Goal: Obtain resource: Download file/media

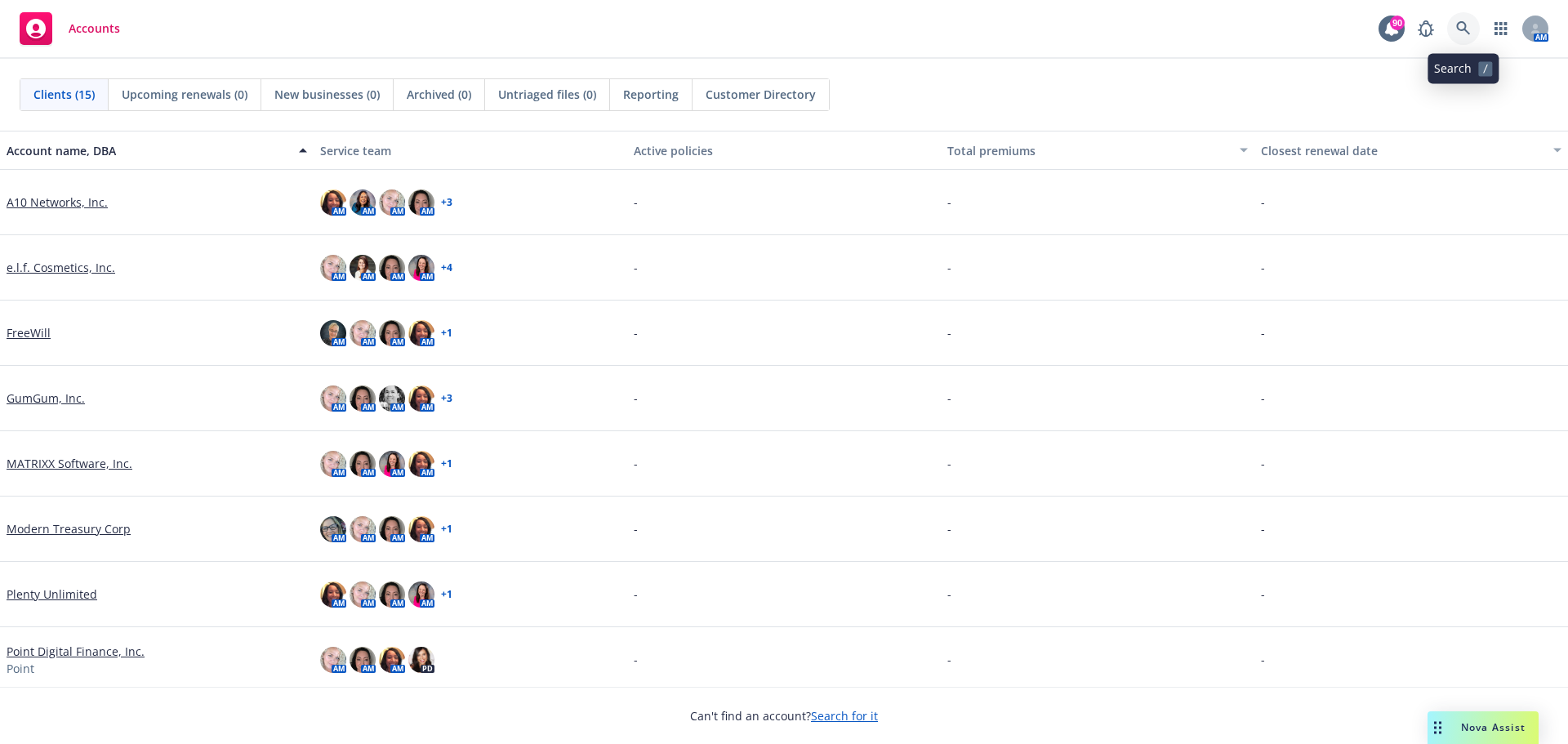
click at [1458, 26] on icon at bounding box center [1463, 28] width 15 height 15
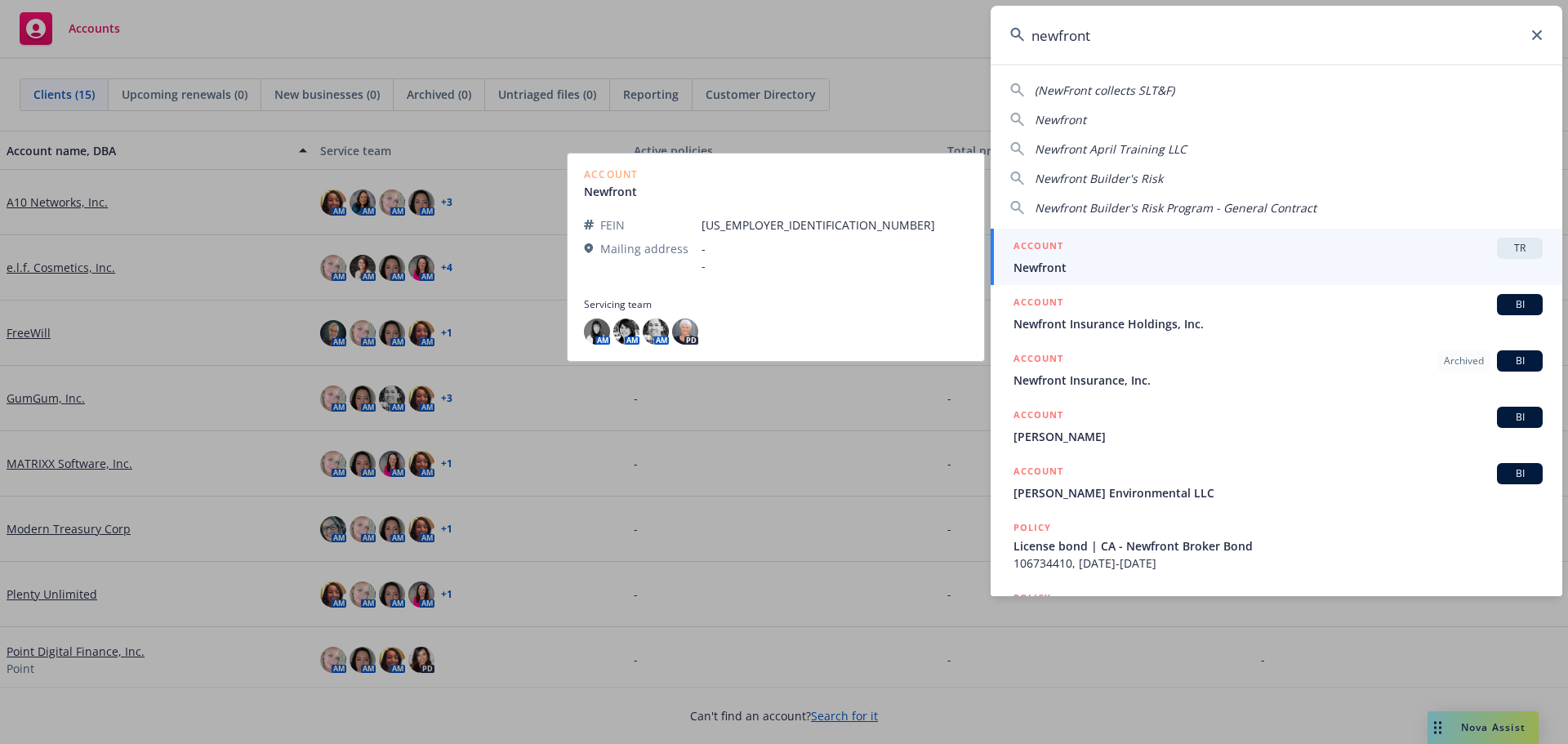
type input "newfront"
click at [1102, 253] on div "ACCOUNT TR" at bounding box center [1278, 249] width 529 height 21
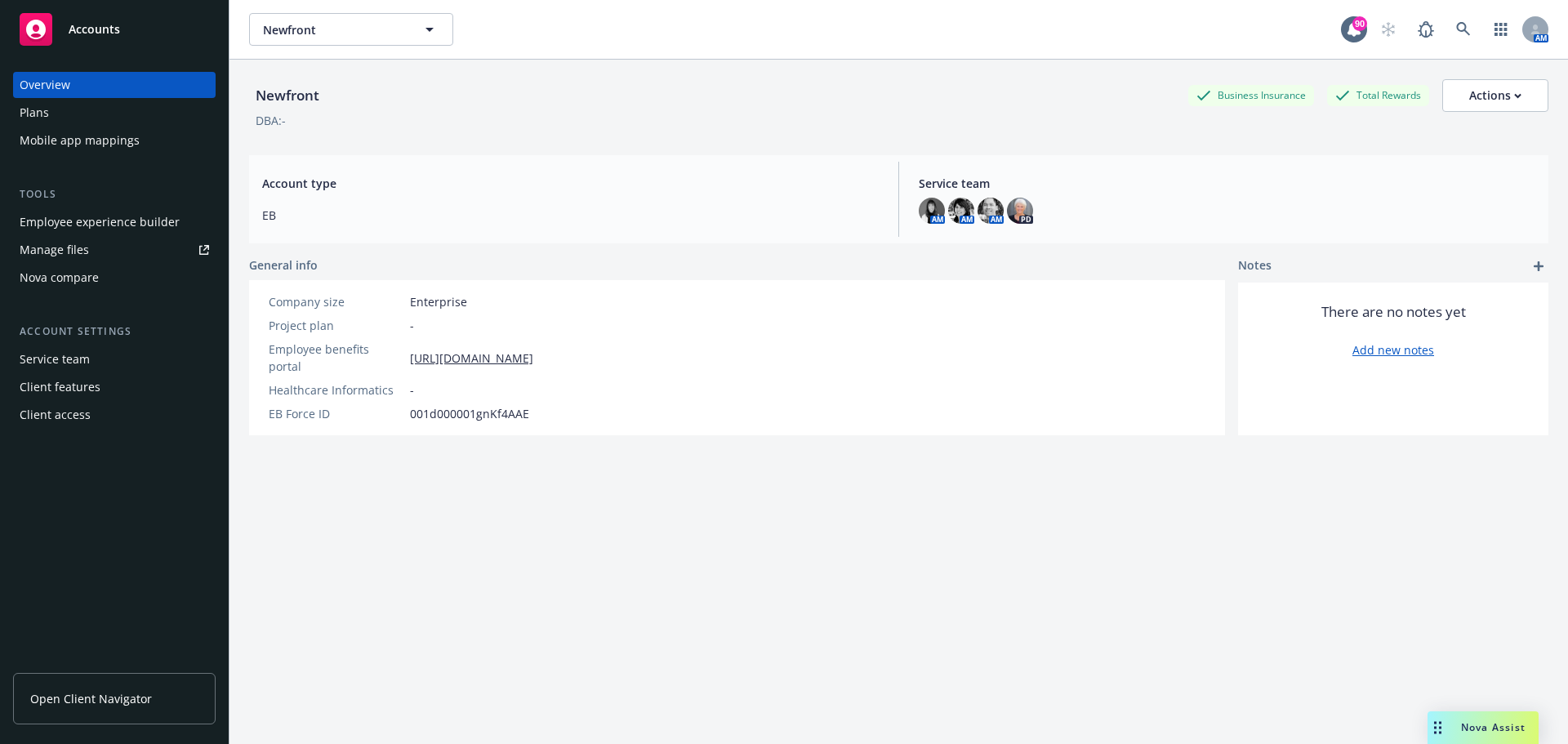
click at [83, 224] on div "Employee experience builder" at bounding box center [99, 221] width 160 height 26
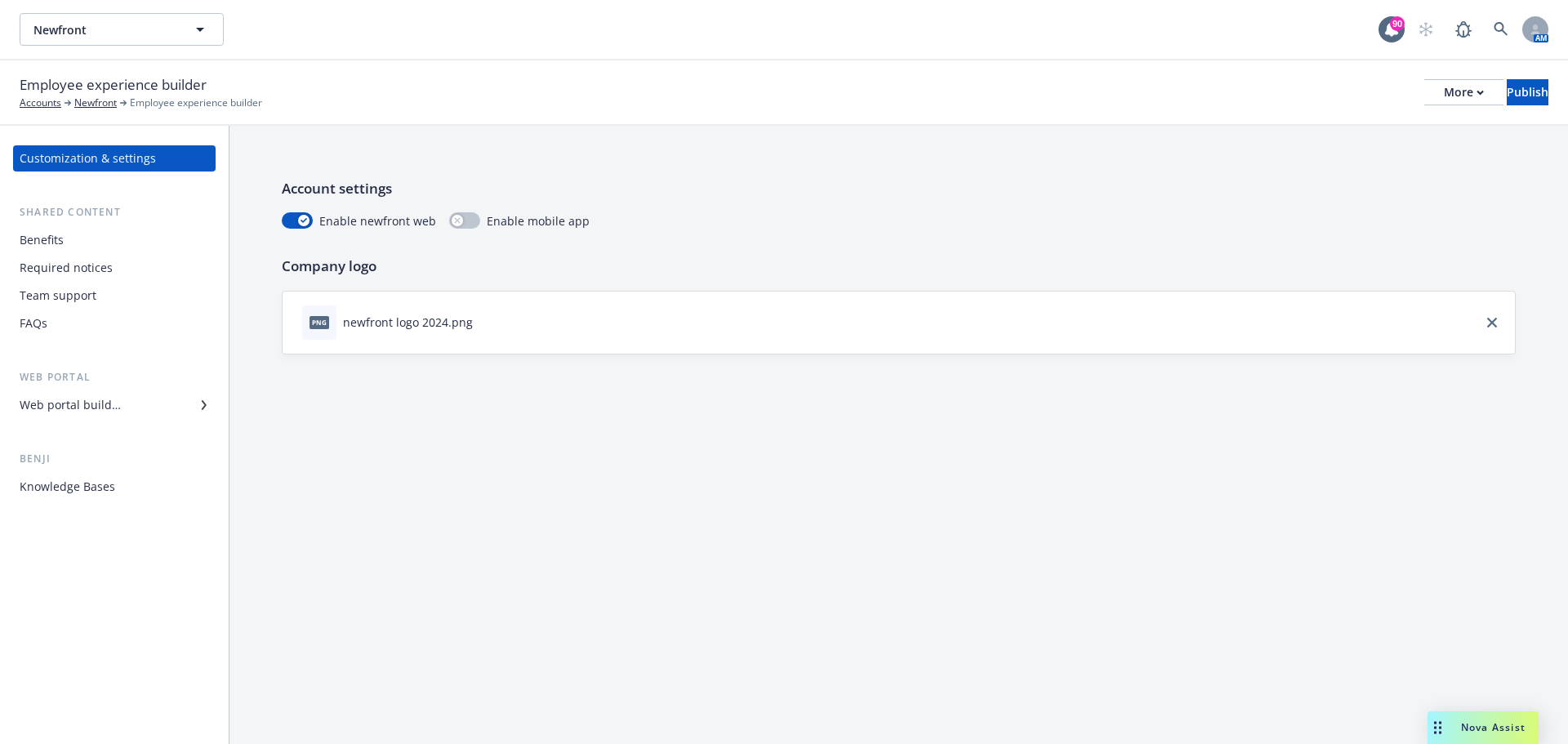
click at [148, 411] on div "Web portal builder" at bounding box center [114, 405] width 189 height 26
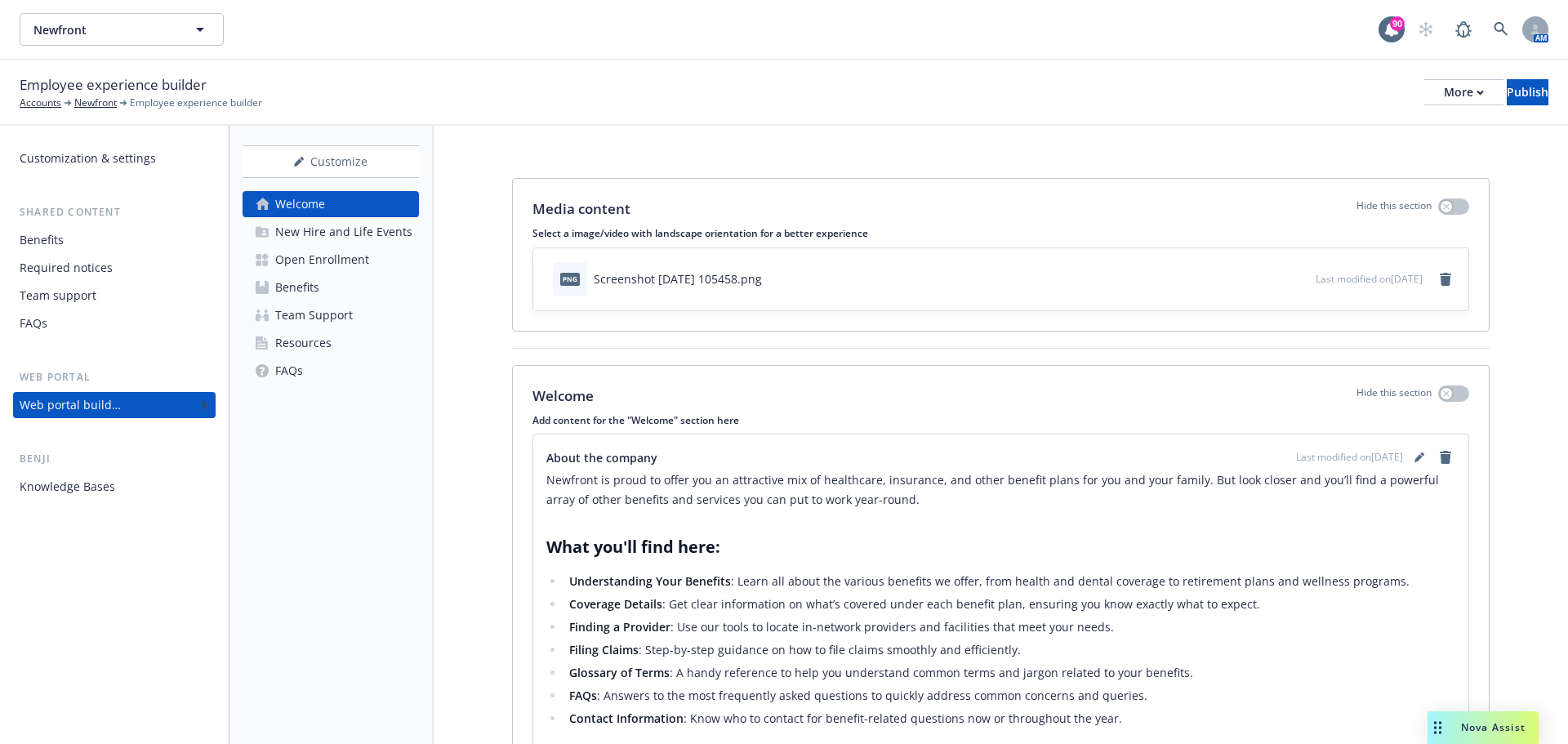
click at [286, 345] on div "Resources" at bounding box center [303, 342] width 57 height 26
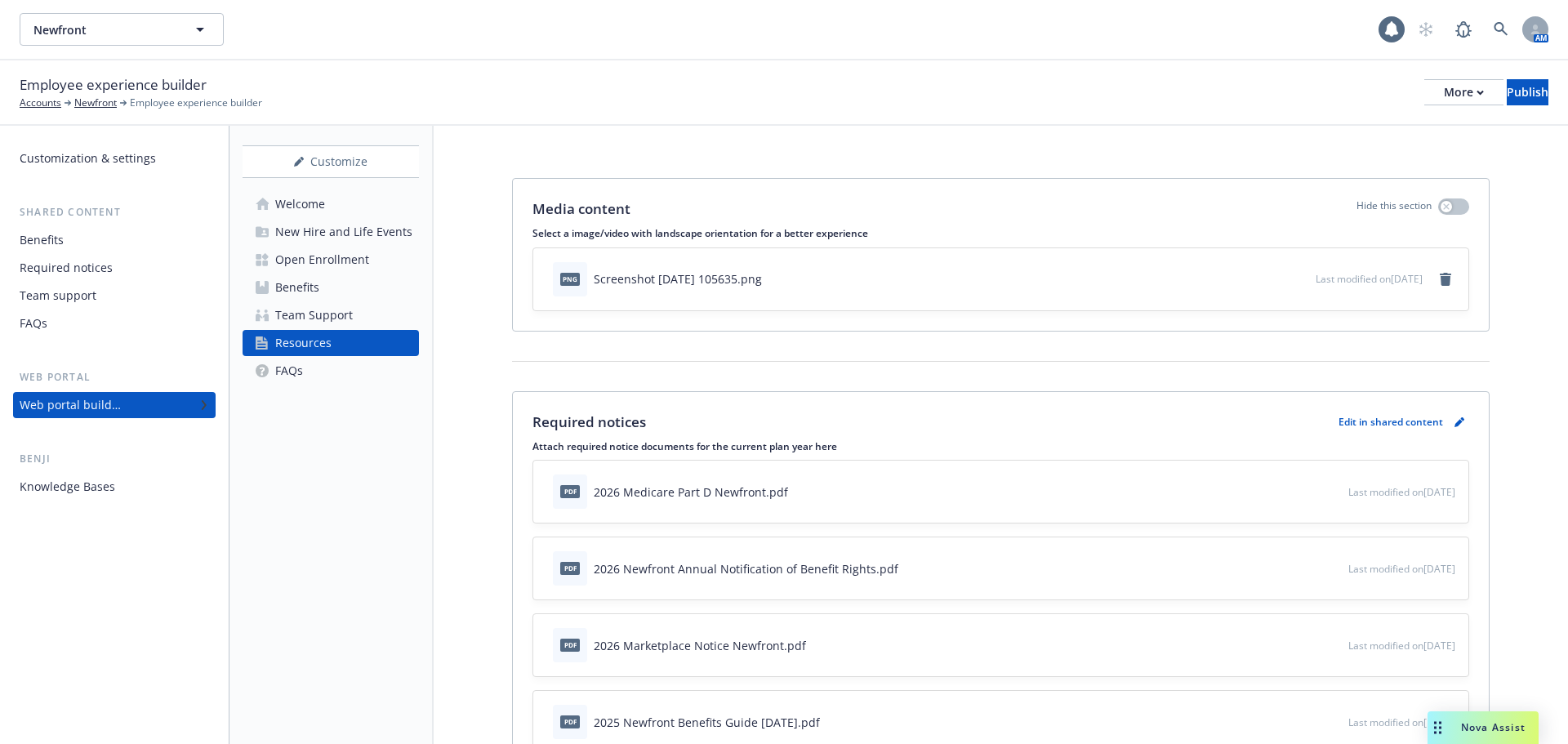
click at [347, 260] on div "Open Enrollment" at bounding box center [322, 259] width 94 height 26
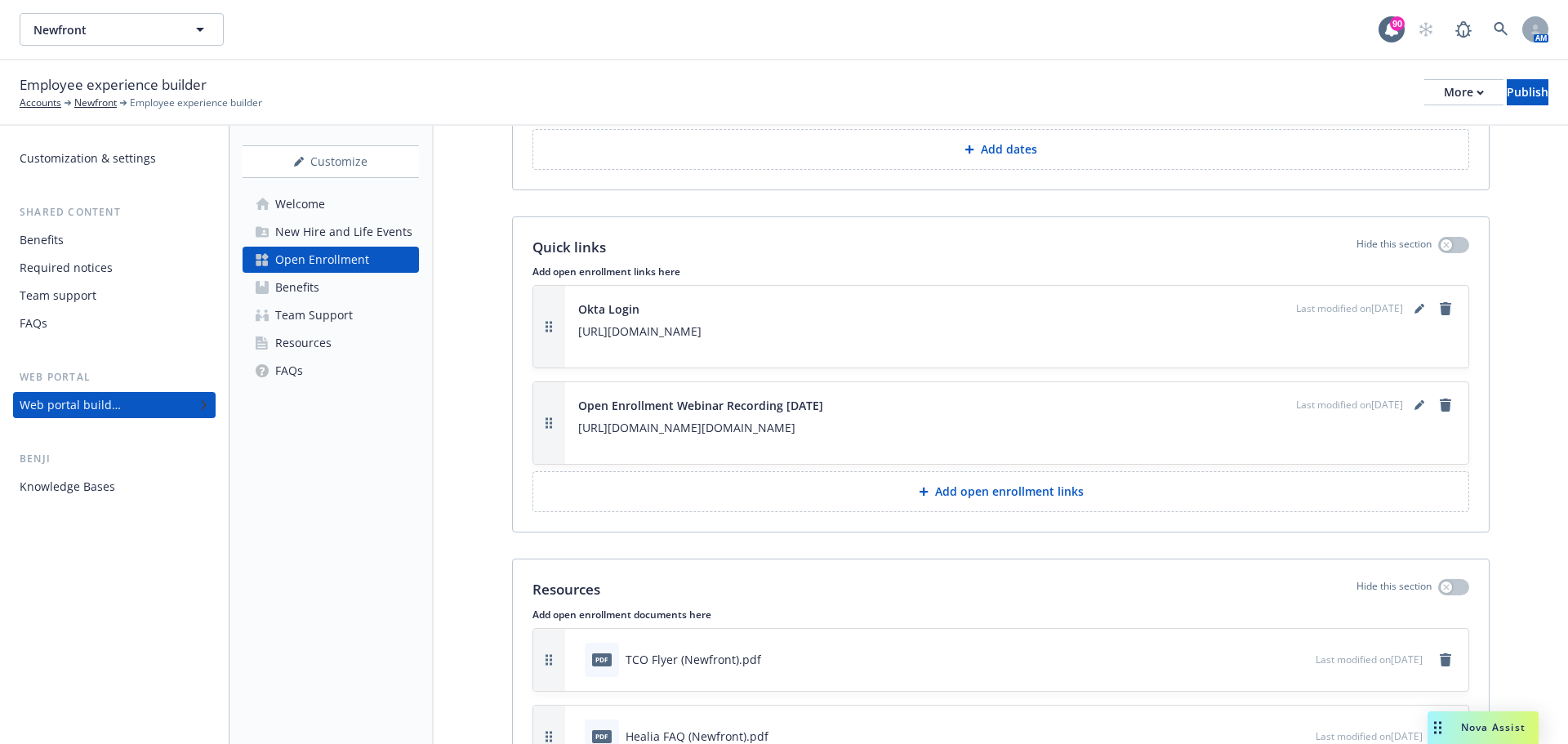
scroll to position [3152, 0]
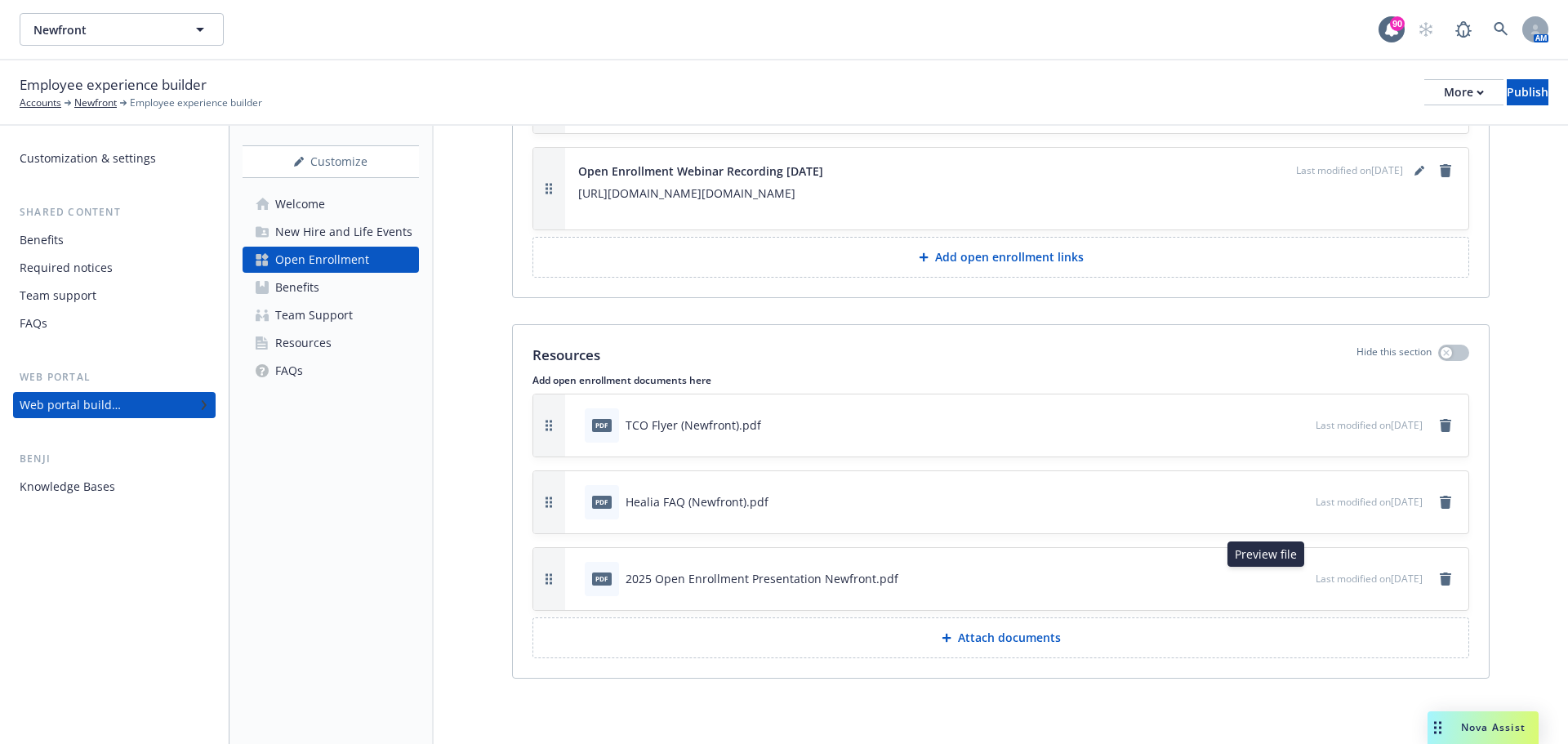
click at [1292, 576] on icon "preview file" at bounding box center [1299, 577] width 15 height 12
click at [320, 341] on div "Resources" at bounding box center [303, 342] width 57 height 26
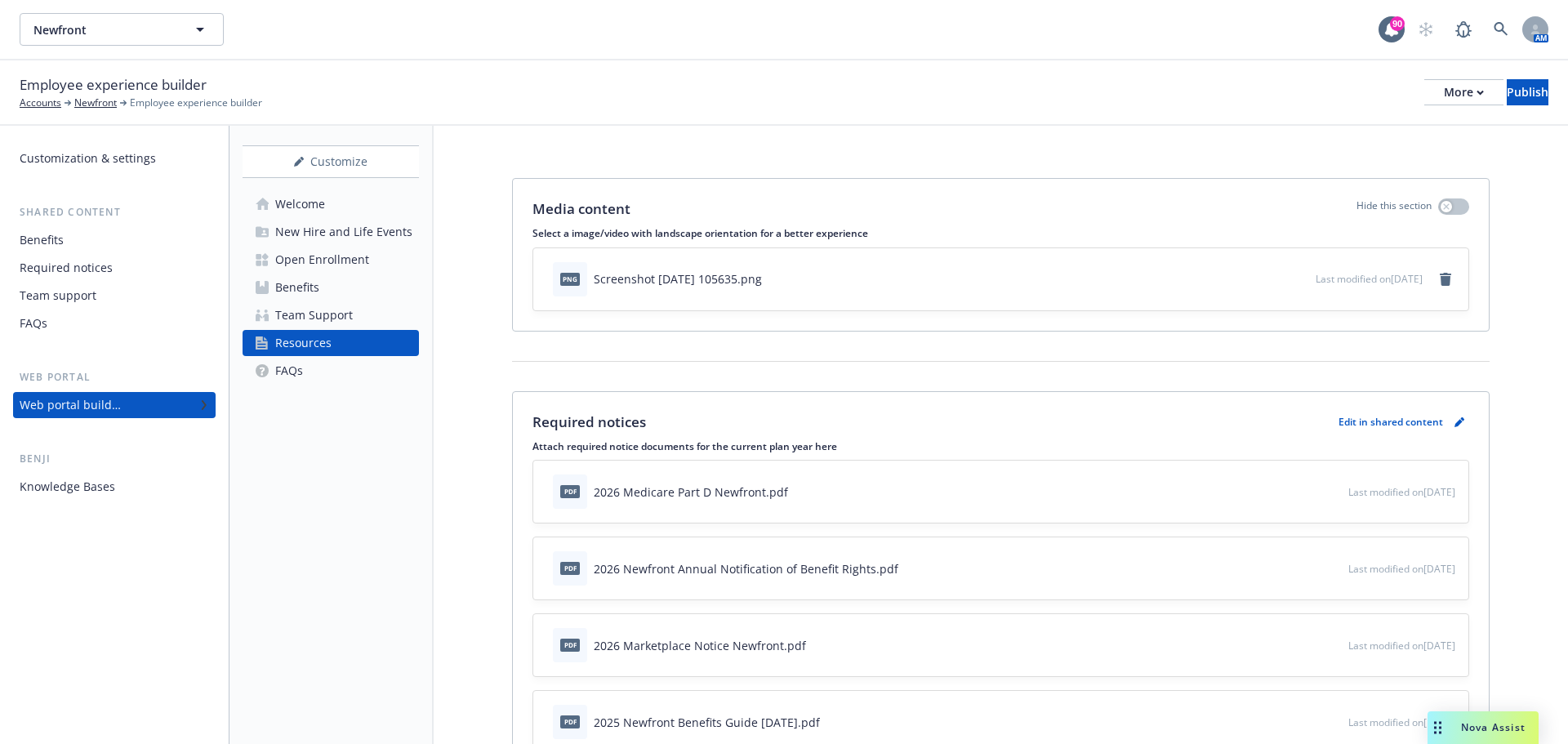
scroll to position [82, 0]
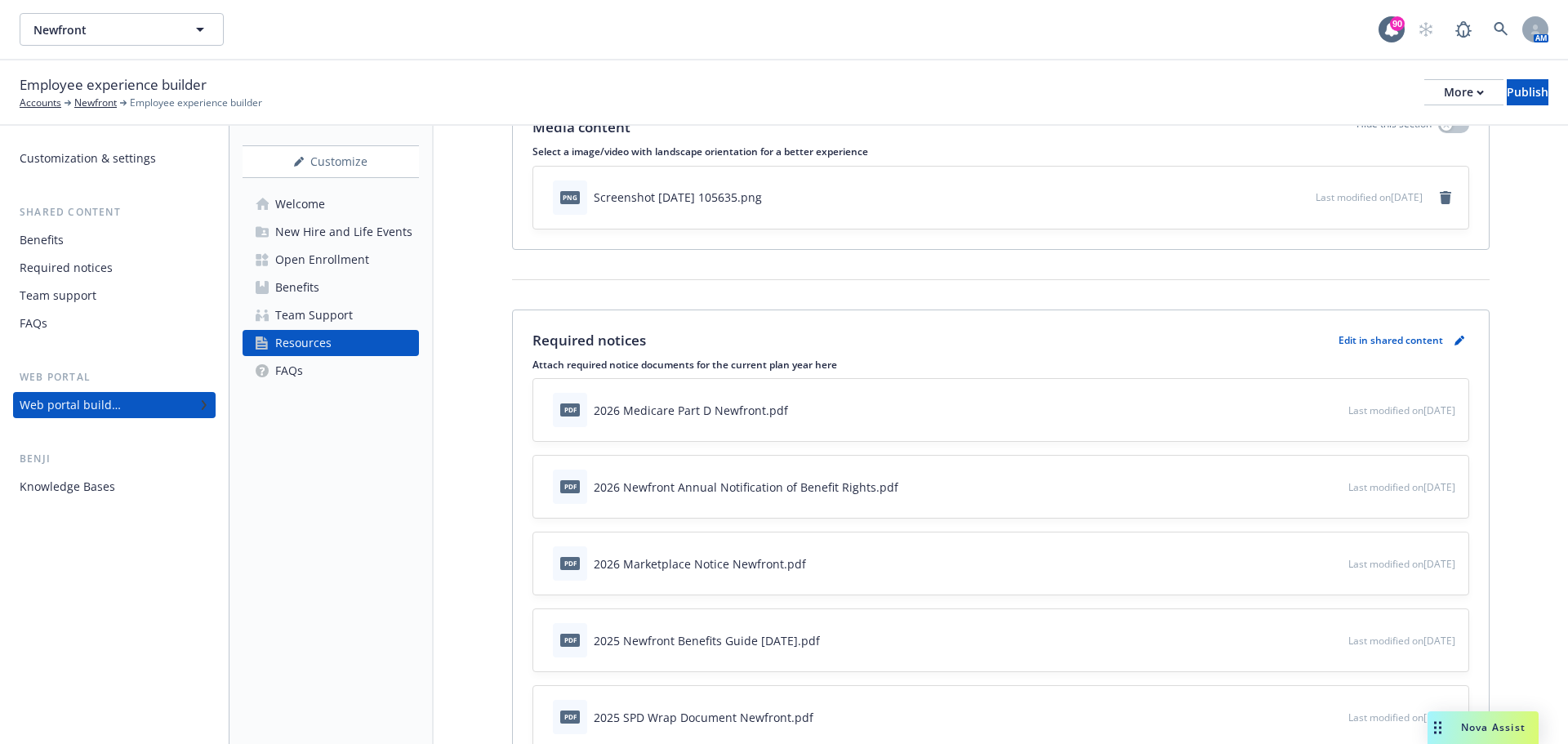
click at [1325, 637] on icon "preview file" at bounding box center [1332, 640] width 15 height 12
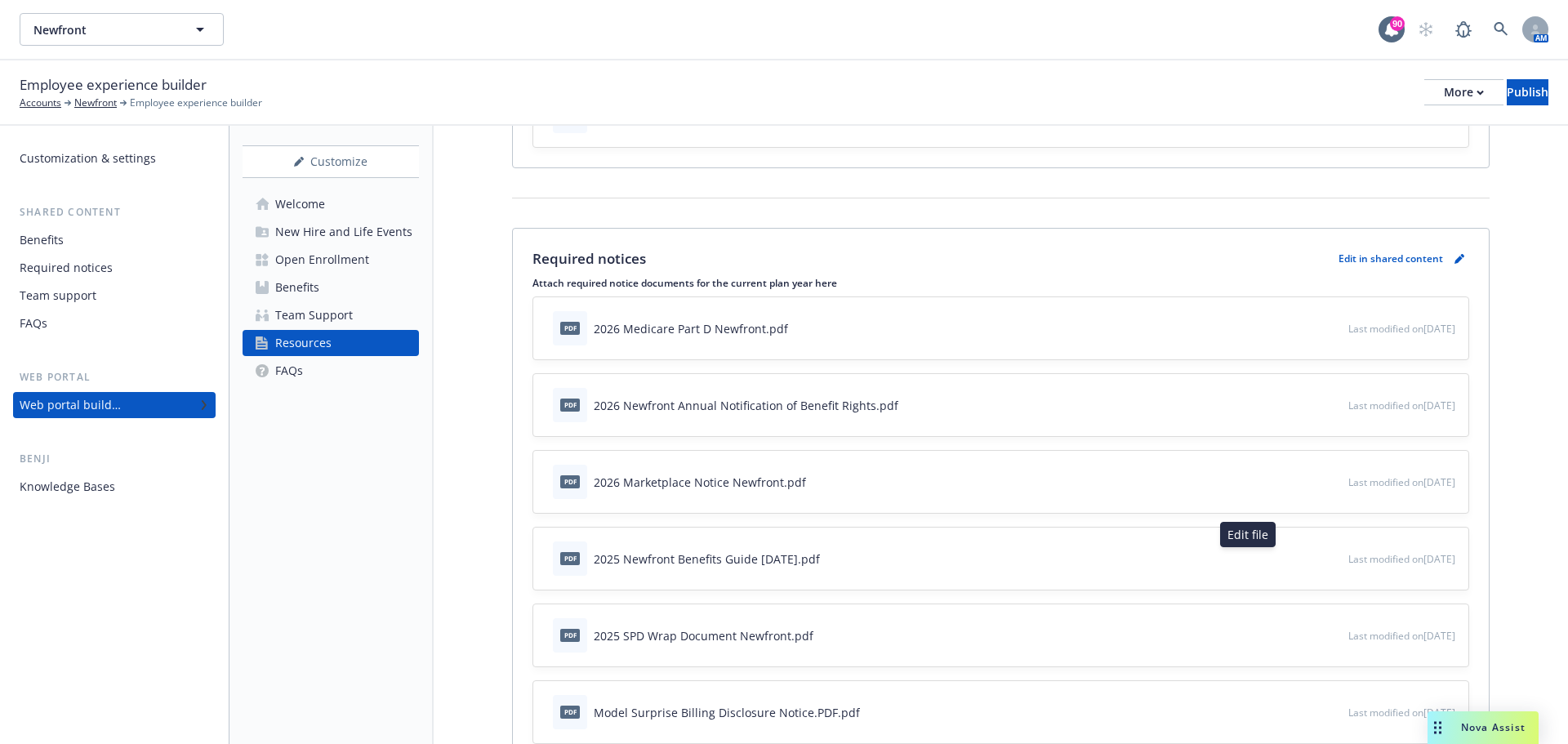
click at [1276, 562] on icon "button" at bounding box center [1281, 559] width 10 height 10
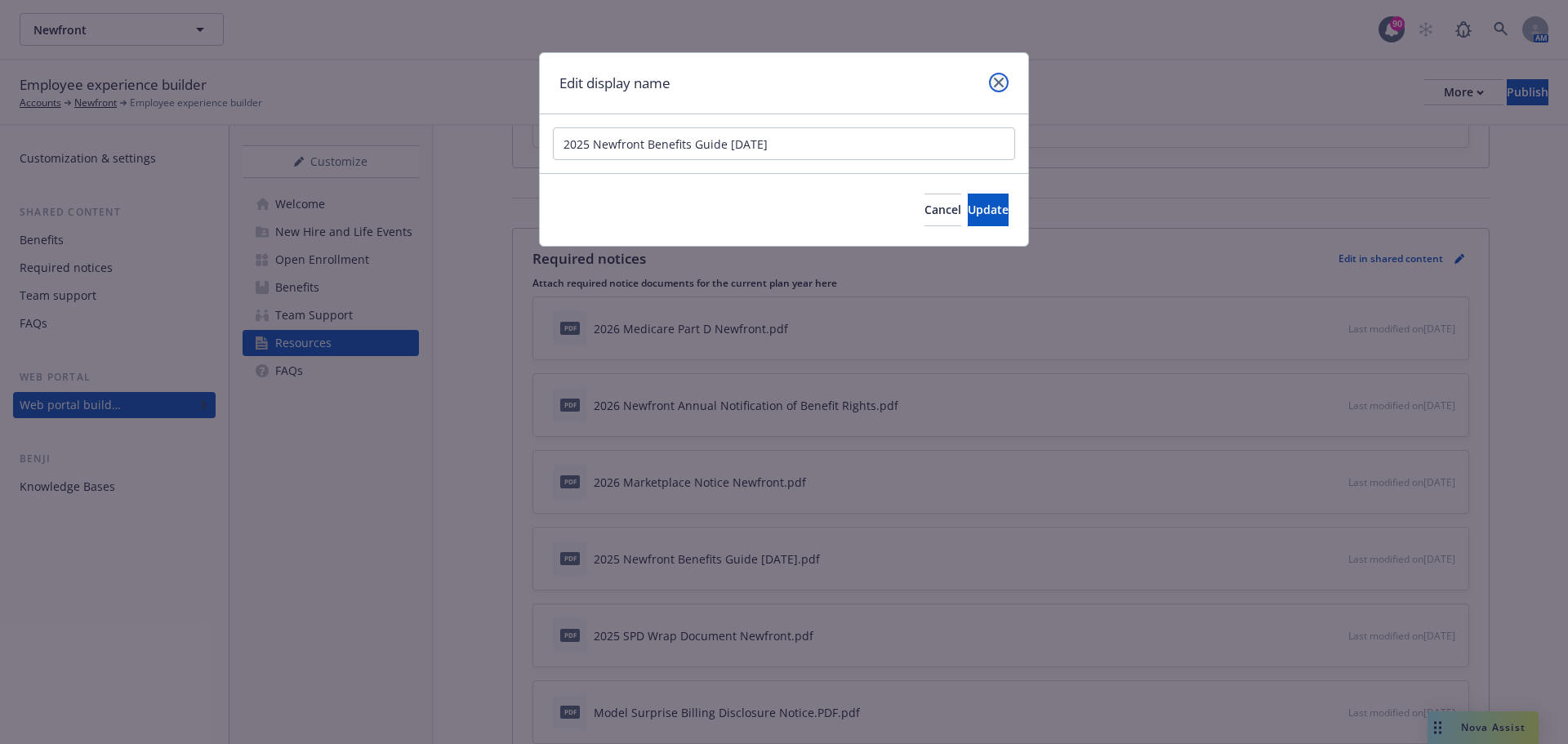
click at [994, 79] on icon "close" at bounding box center [999, 83] width 10 height 10
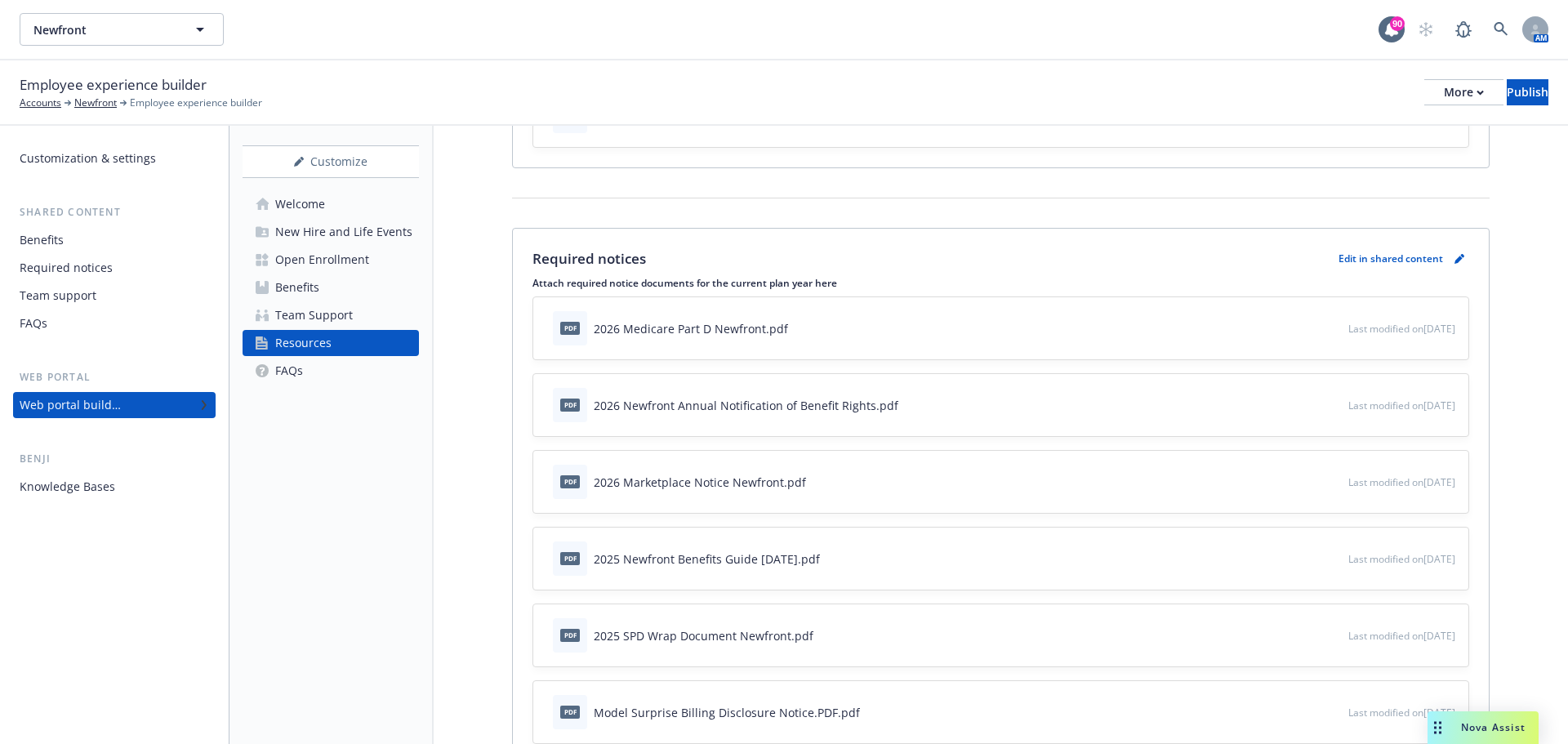
click at [1299, 556] on icon "download file" at bounding box center [1305, 558] width 13 height 13
